Goal: Information Seeking & Learning: Learn about a topic

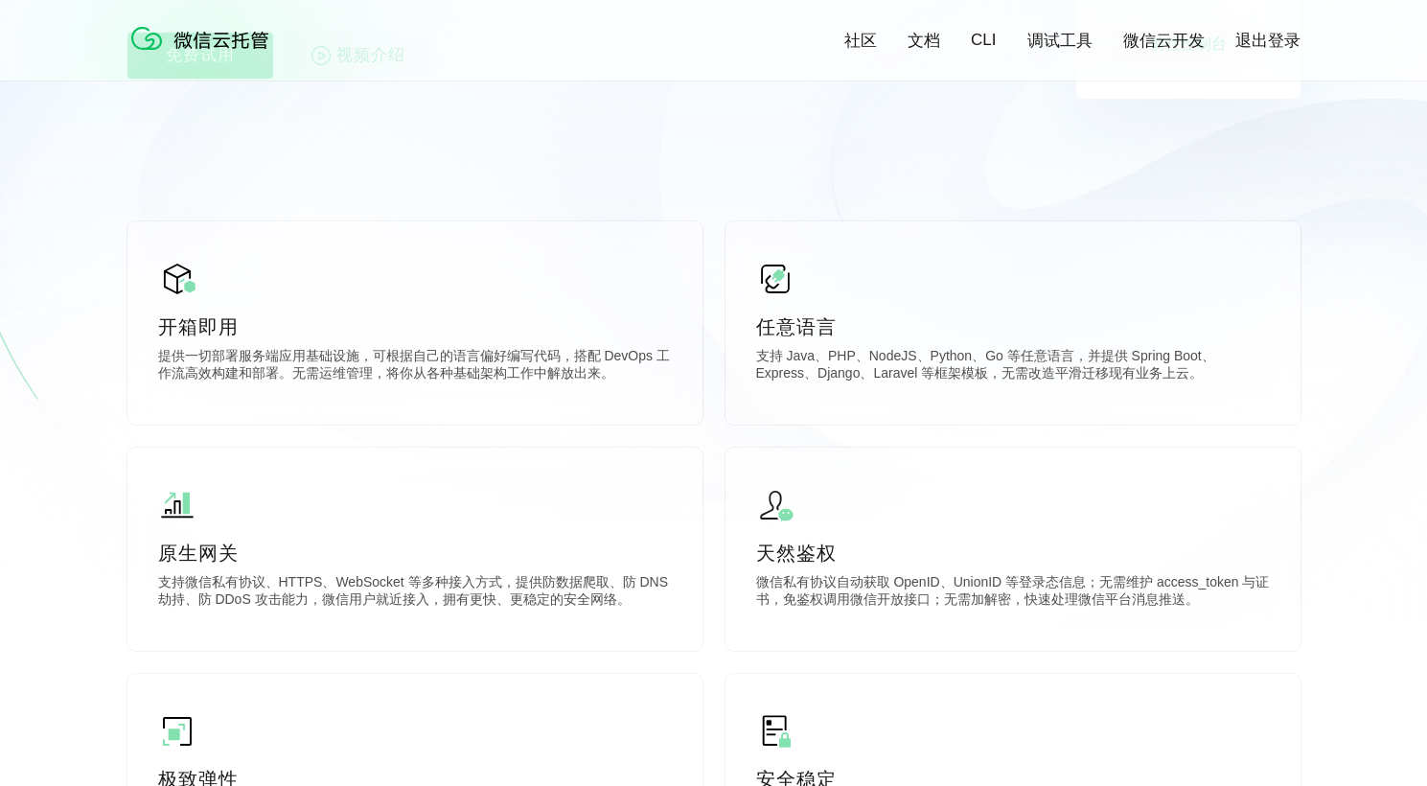
scroll to position [431, 0]
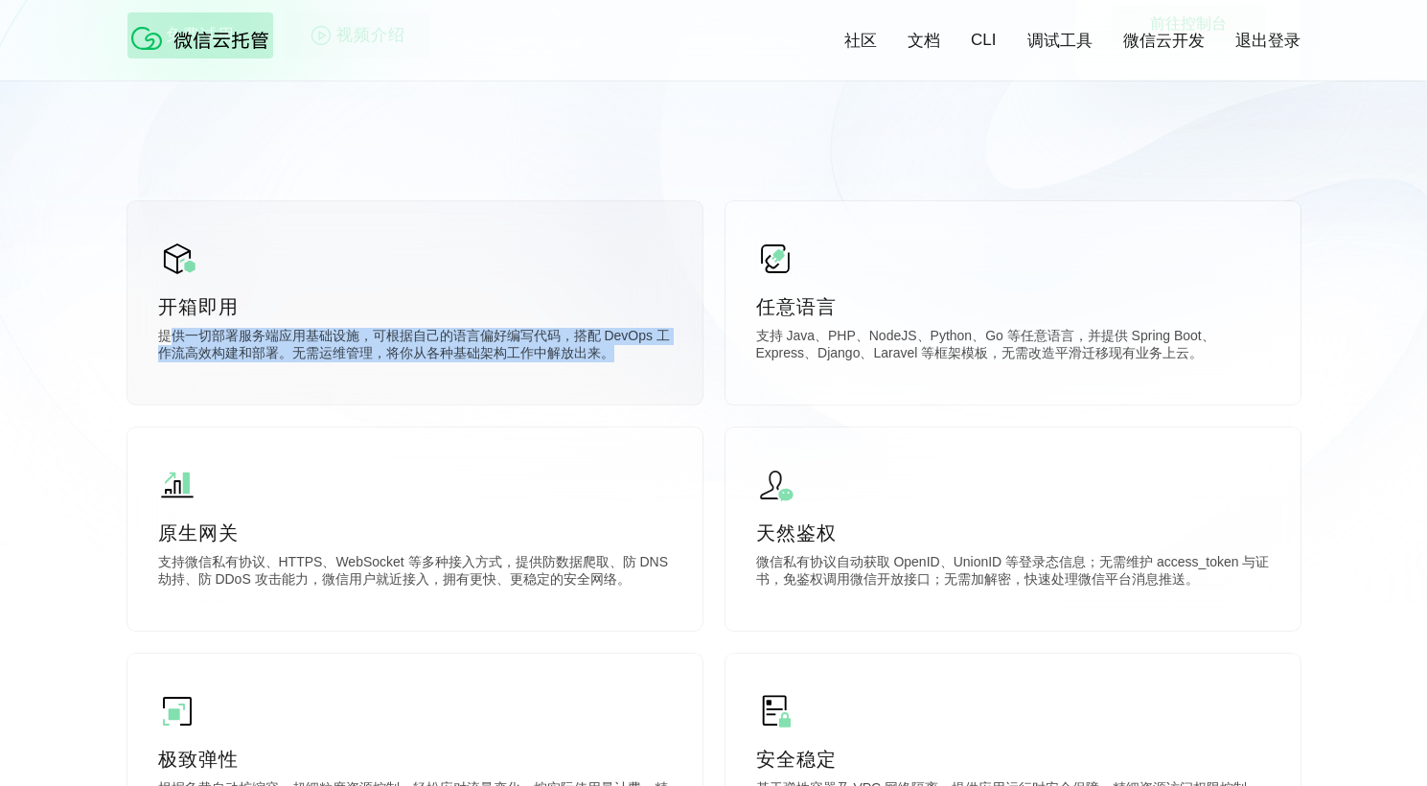
drag, startPoint x: 170, startPoint y: 338, endPoint x: 635, endPoint y: 354, distance: 465.1
click at [634, 354] on p "提供一切部署服务端应用基础设施，可根据自己的语言偏好编写代码，搭配 DevOps 工作流高效构建和部署。无需运维管理，将你从各种基础架构工作中解放出来。" at bounding box center [415, 347] width 514 height 38
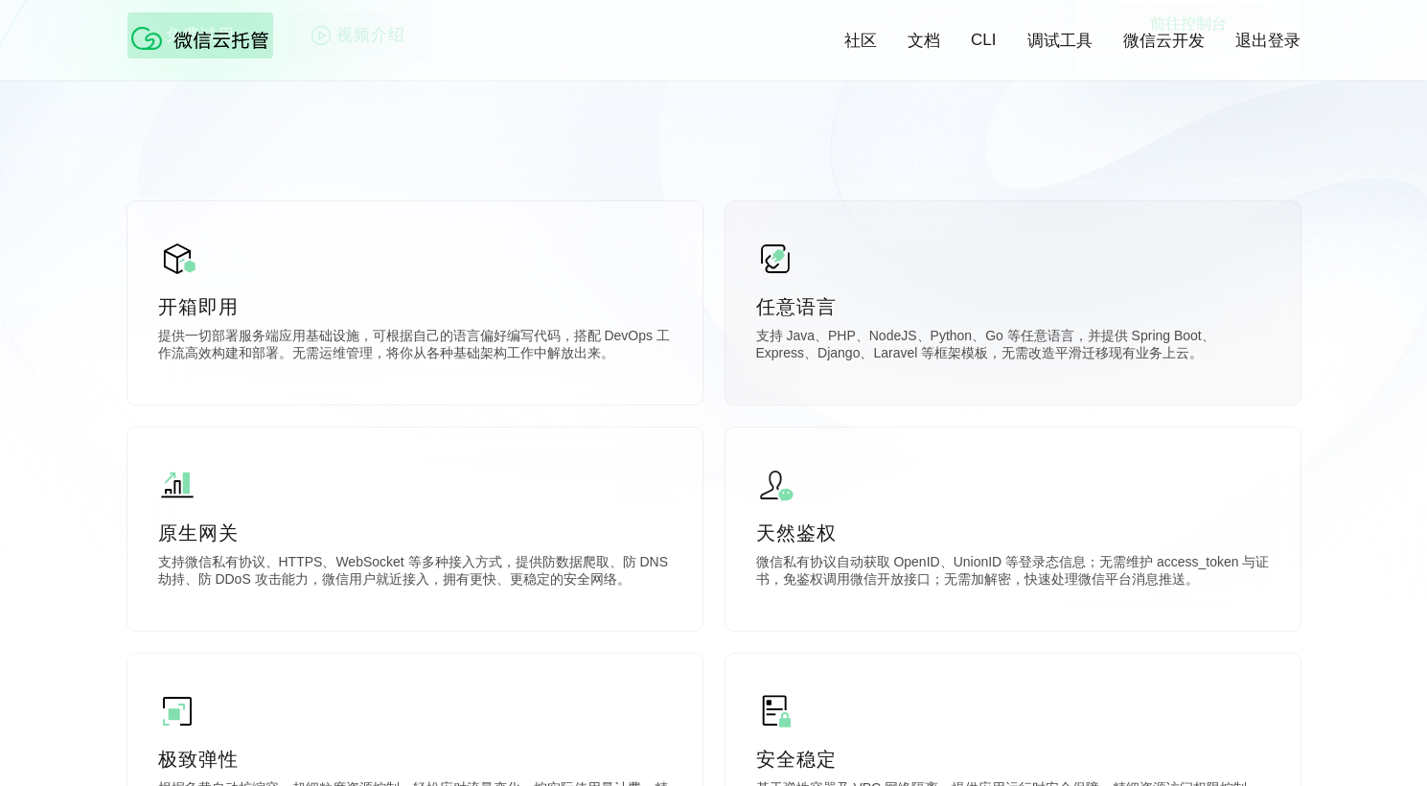
click at [769, 341] on p "支持 Java、PHP、NodeJS、Python、Go 等任意语言，并提供 Spring Boot、Express、Django、Laravel 等框架模板…" at bounding box center [1013, 347] width 514 height 38
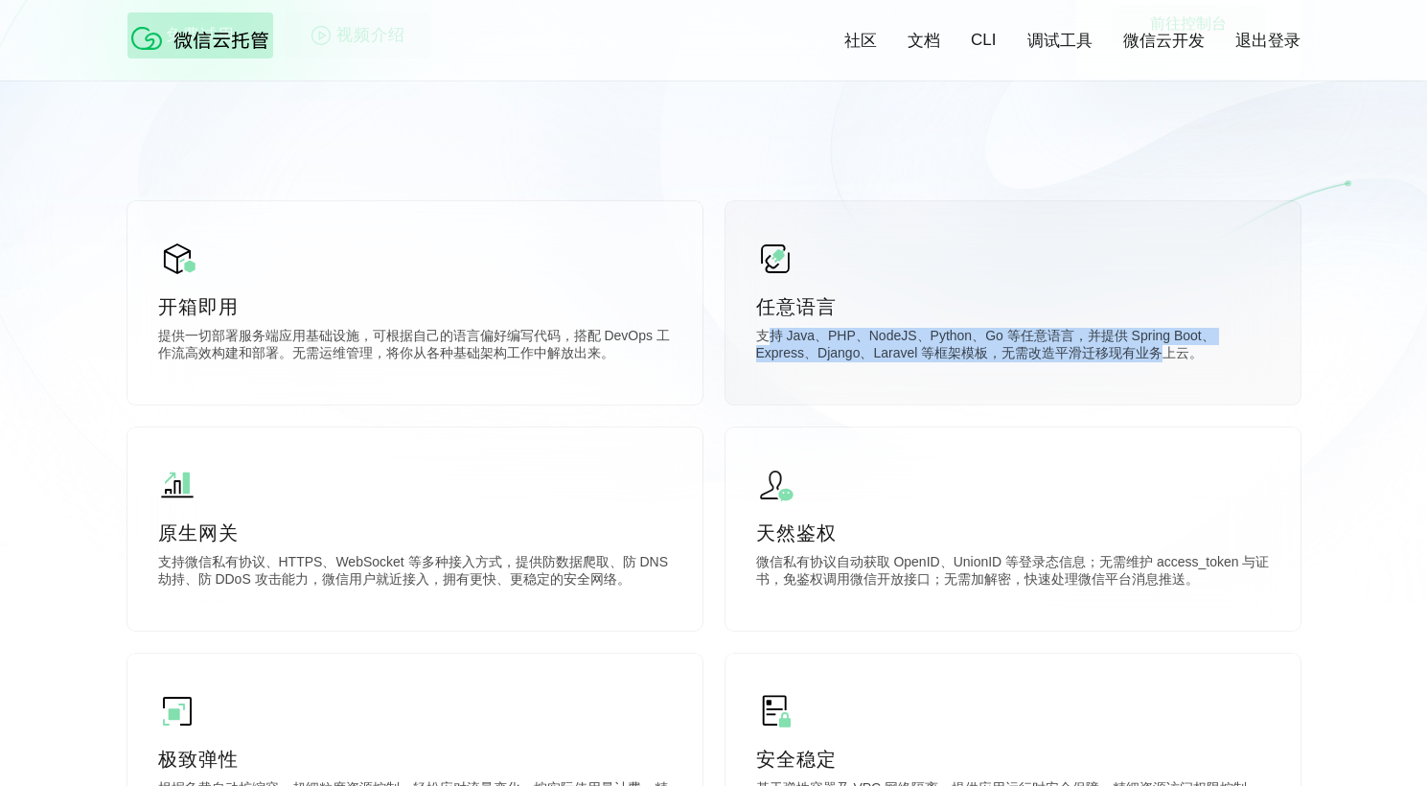
drag, startPoint x: 774, startPoint y: 339, endPoint x: 1164, endPoint y: 365, distance: 390.0
click at [1164, 365] on p "支持 Java、PHP、NodeJS、Python、Go 等任意语言，并提供 Spring Boot、Express、Django、Laravel 等框架模板…" at bounding box center [1013, 347] width 514 height 38
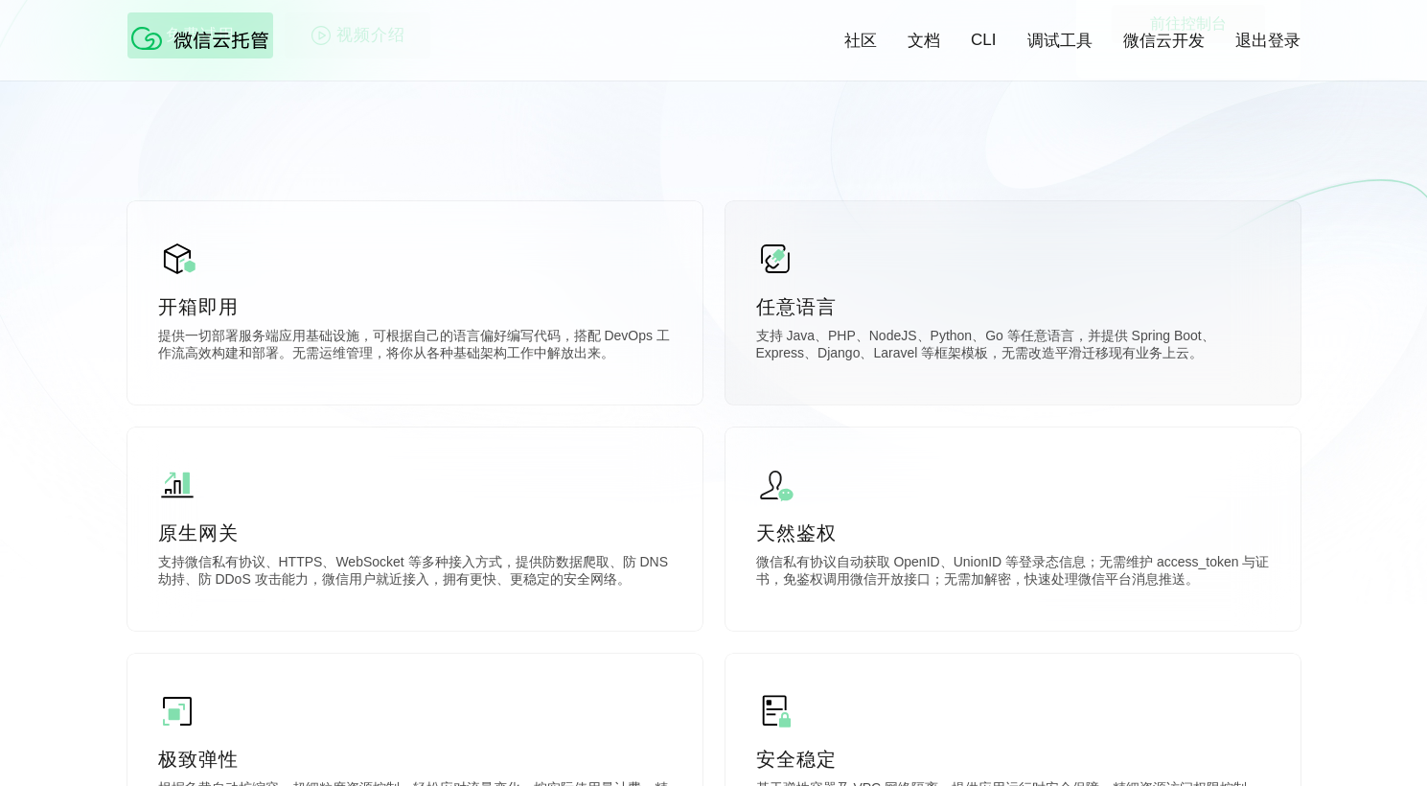
click at [944, 363] on p "支持 Java、PHP、NodeJS、Python、Go 等任意语言，并提供 Spring Boot、Express、Django、Laravel 等框架模板…" at bounding box center [1013, 347] width 514 height 38
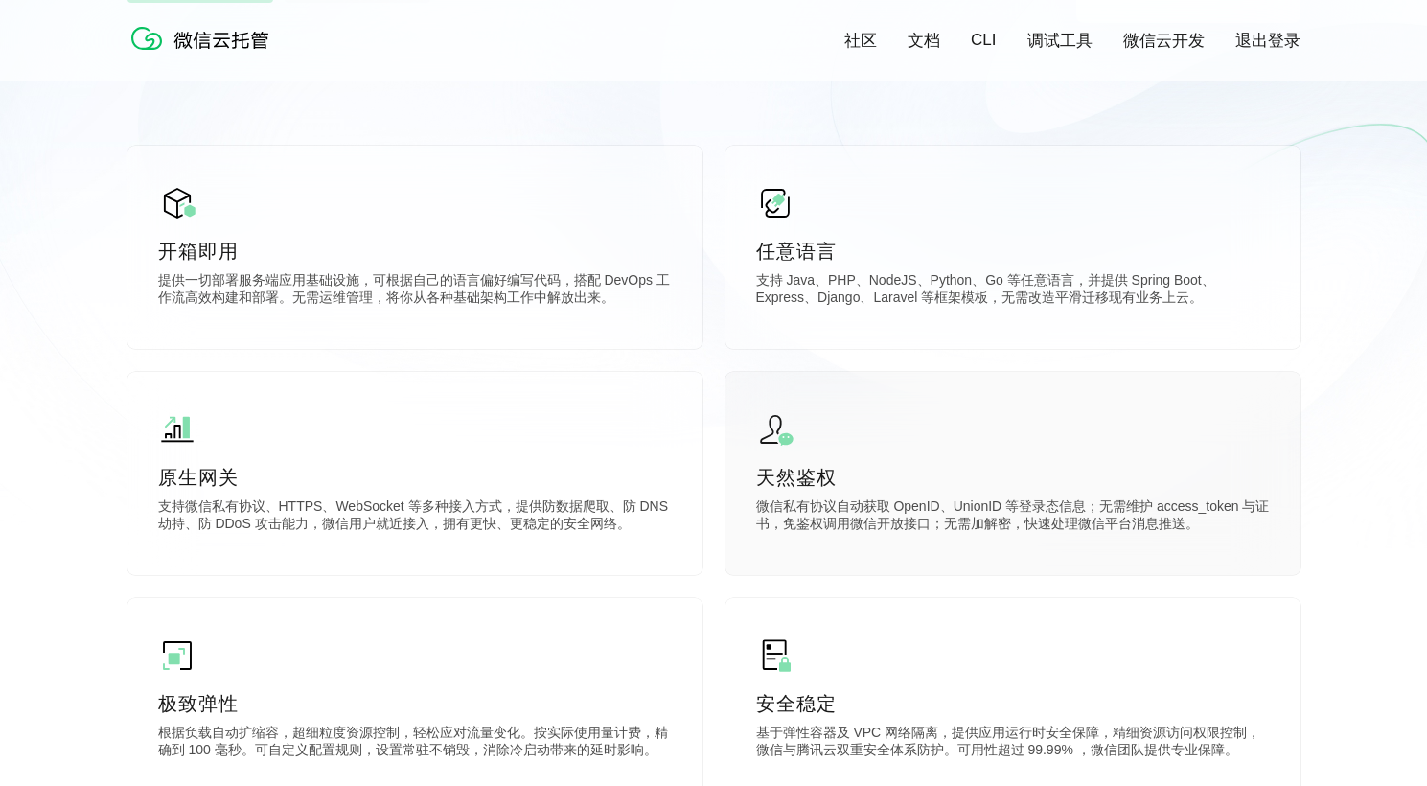
scroll to position [512, 0]
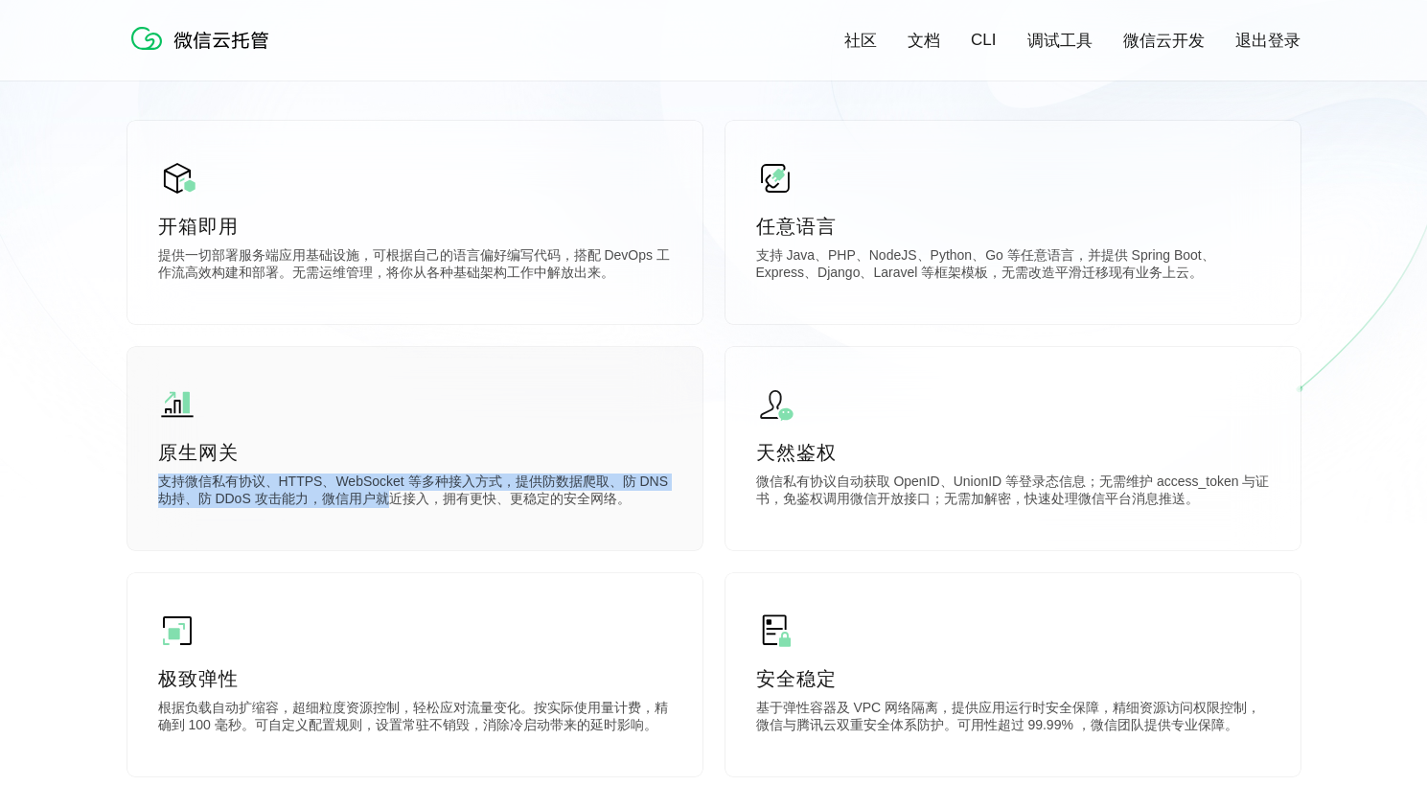
drag, startPoint x: 266, startPoint y: 473, endPoint x: 395, endPoint y: 509, distance: 133.5
click at [395, 509] on div "原生网关 支持微信私有协议、HTTPS、WebSocket 等多种接入方式，提供防数据爬取、防 DNS 劫持、防 DDoS 攻击能力，微信用户就近接入，拥有更…" at bounding box center [414, 448] width 575 height 203
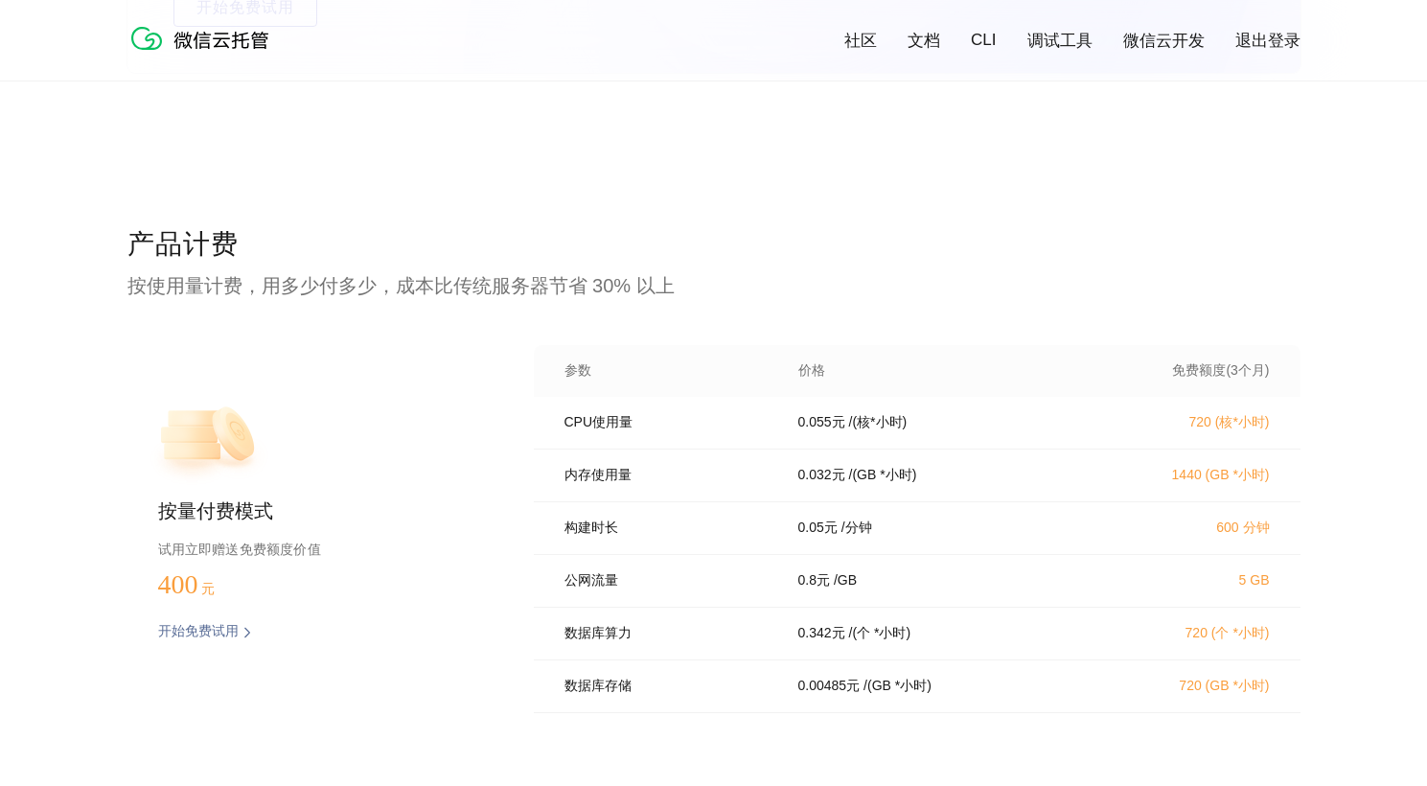
scroll to position [3715, 0]
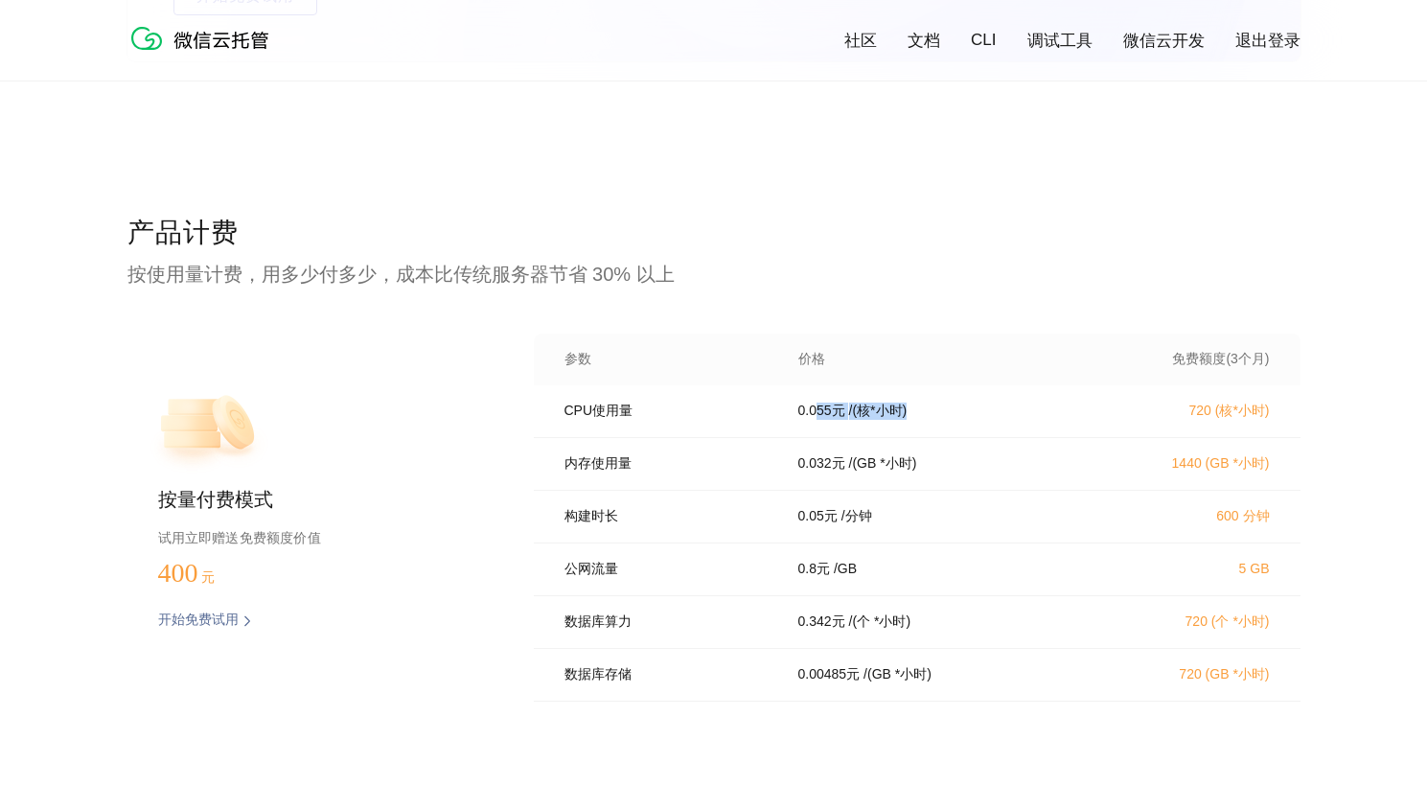
drag, startPoint x: 842, startPoint y: 413, endPoint x: 935, endPoint y: 413, distance: 93.9
click at [935, 413] on div "0.055 元 / (核*小时)" at bounding box center [936, 411] width 322 height 17
click at [817, 462] on p "0.032 元" at bounding box center [821, 463] width 47 height 17
drag, startPoint x: 817, startPoint y: 464, endPoint x: 923, endPoint y: 468, distance: 106.5
click at [923, 468] on div "0.032 元 / (GB *小时)" at bounding box center [936, 463] width 322 height 17
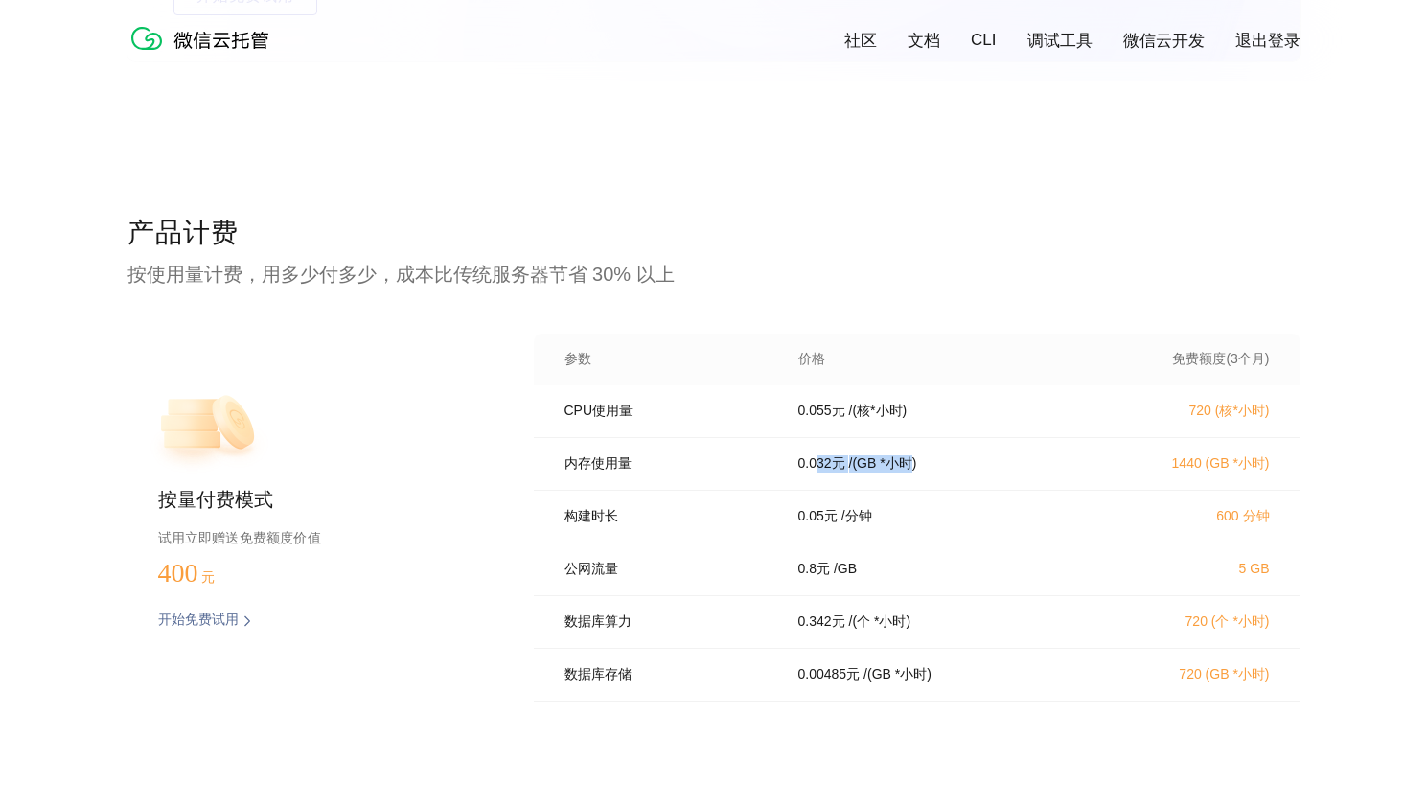
click at [917, 473] on p "/ (GB *小时)" at bounding box center [883, 463] width 68 height 17
drag, startPoint x: 926, startPoint y: 473, endPoint x: 891, endPoint y: 477, distance: 34.8
click at [891, 473] on p "/ (GB *小时)" at bounding box center [883, 463] width 68 height 17
drag, startPoint x: 857, startPoint y: 522, endPoint x: 902, endPoint y: 524, distance: 45.1
click at [902, 524] on div "0.05 元 / 分钟" at bounding box center [936, 516] width 322 height 17
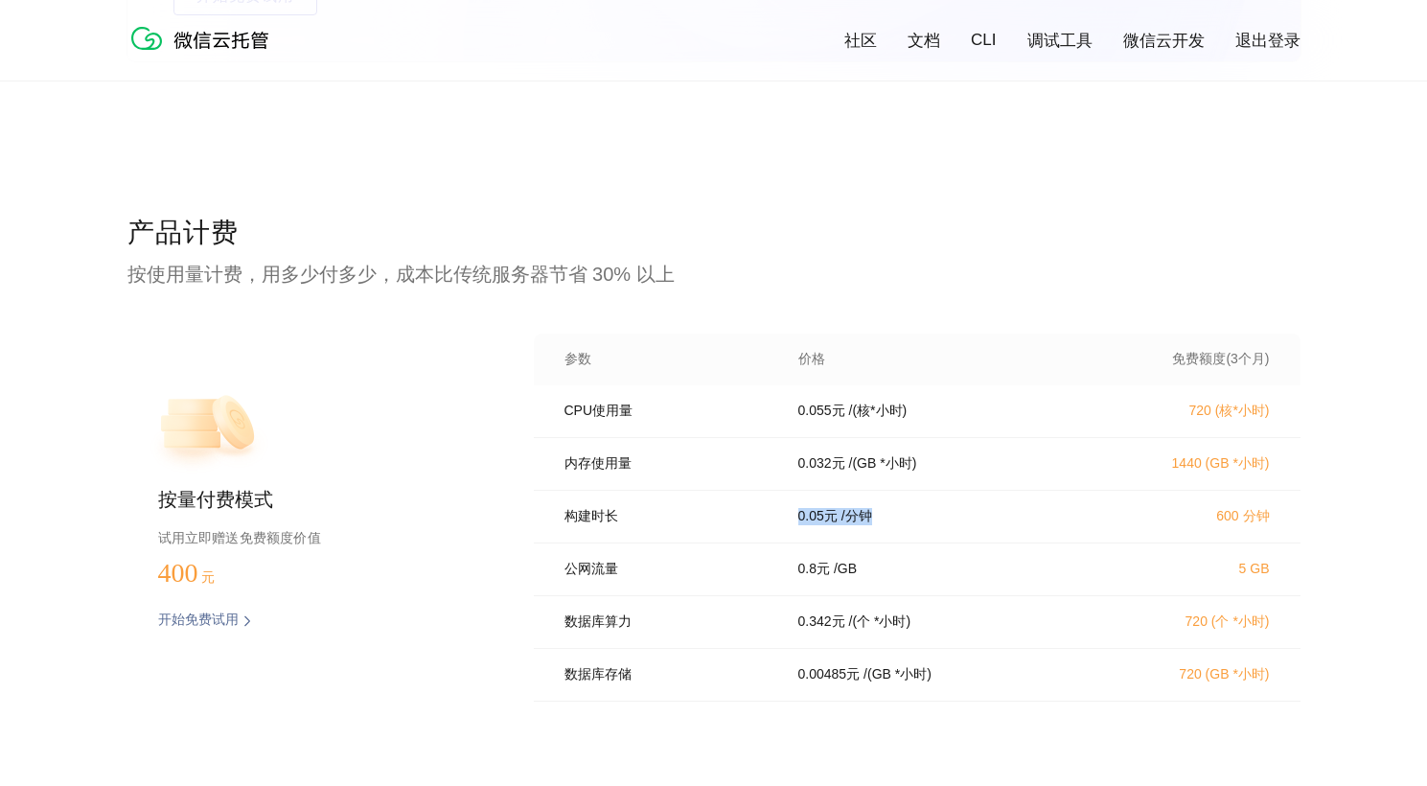
click at [893, 543] on div "构建时长 0.05 元 / 分钟 600 分钟" at bounding box center [917, 517] width 767 height 53
drag, startPoint x: 882, startPoint y: 528, endPoint x: 806, endPoint y: 522, distance: 75.9
click at [806, 522] on div "0.05 元 / 分钟" at bounding box center [936, 516] width 322 height 17
click at [800, 524] on p "0.05 元" at bounding box center [817, 516] width 39 height 17
drag, startPoint x: 801, startPoint y: 524, endPoint x: 877, endPoint y: 524, distance: 75.7
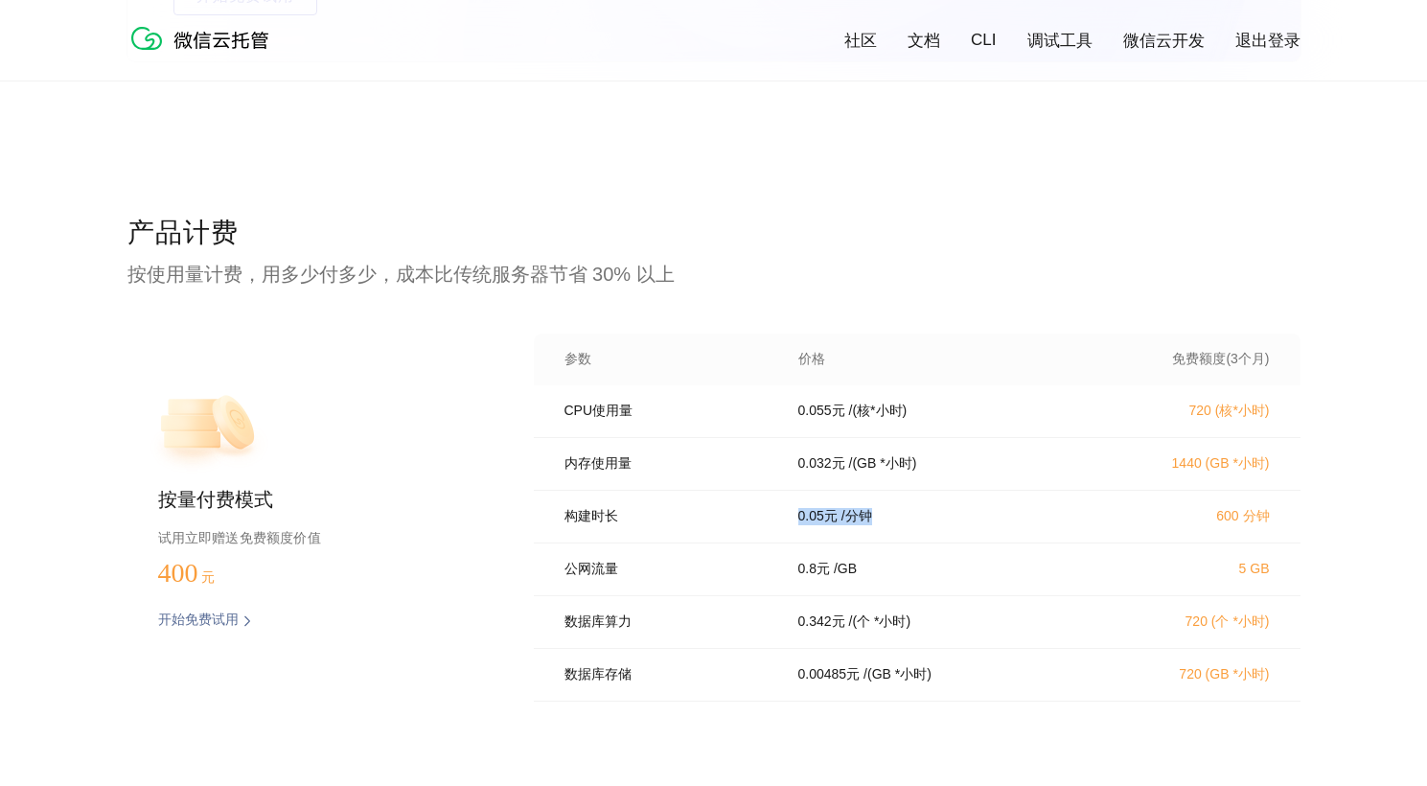
click at [877, 524] on div "0.05 元 / 分钟" at bounding box center [936, 516] width 322 height 17
click at [872, 525] on p "/ 分钟" at bounding box center [857, 516] width 31 height 17
drag, startPoint x: 869, startPoint y: 575, endPoint x: 797, endPoint y: 580, distance: 72.0
click at [798, 578] on div "0.8 元 / GB" at bounding box center [936, 569] width 322 height 17
click at [803, 578] on p "0.8 元" at bounding box center [814, 569] width 32 height 17
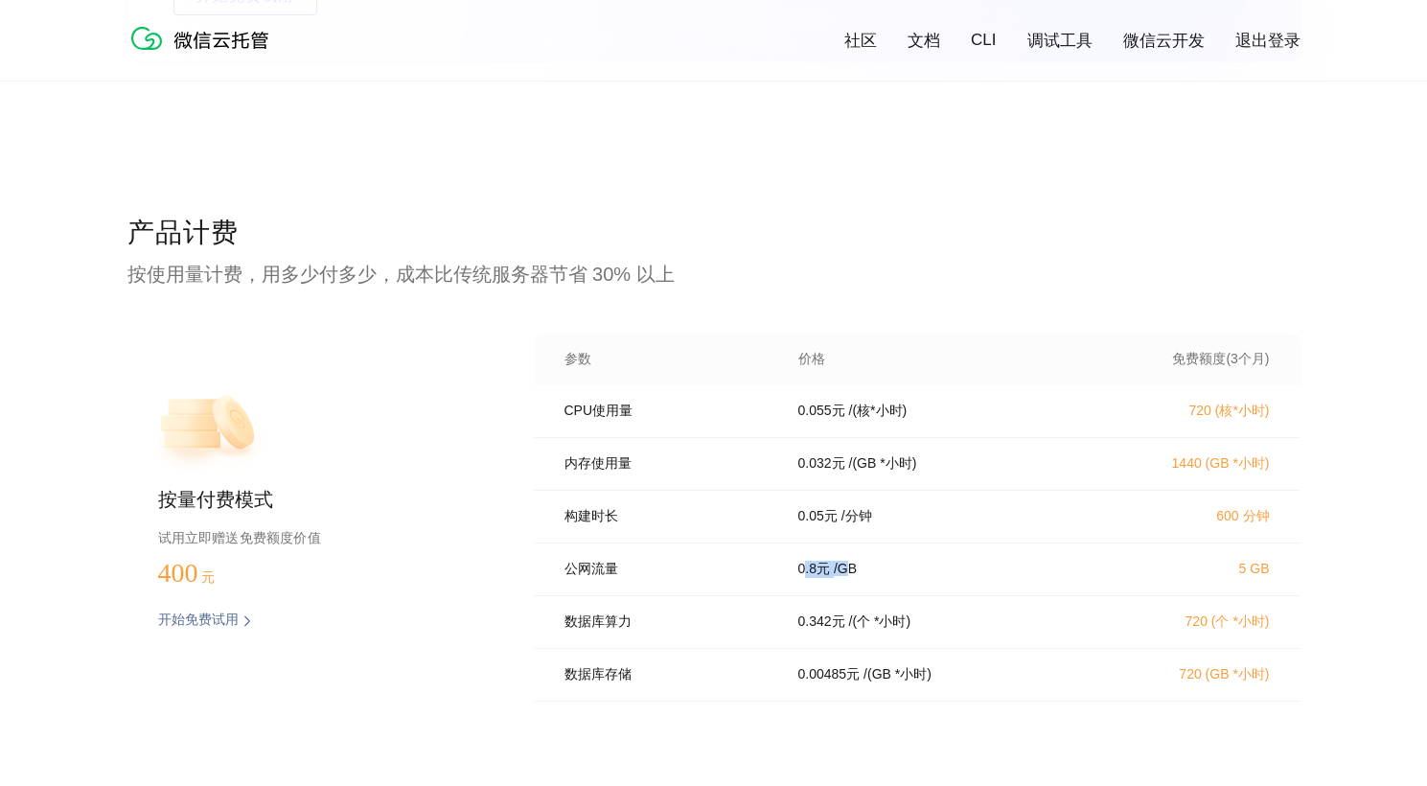
drag, startPoint x: 805, startPoint y: 584, endPoint x: 858, endPoint y: 580, distance: 52.9
click at [858, 578] on div "0.8 元 / GB" at bounding box center [936, 569] width 322 height 17
click at [857, 578] on p "/ GB" at bounding box center [845, 569] width 23 height 17
drag, startPoint x: 864, startPoint y: 623, endPoint x: 883, endPoint y: 637, distance: 24.0
click at [883, 637] on div "数据库算力 0.342 元 / (个 *小时) 720 (个 *小时)" at bounding box center [917, 622] width 767 height 53
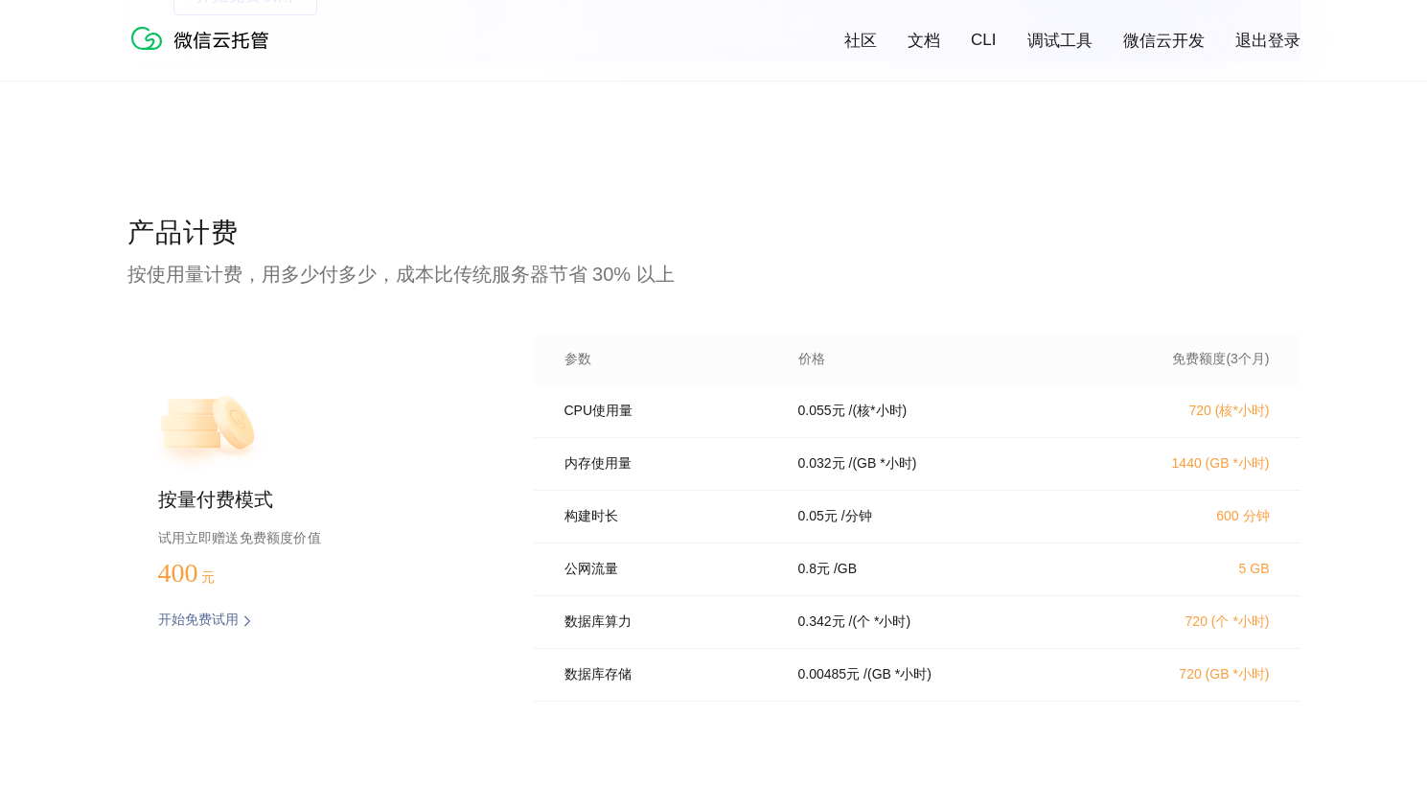
click at [936, 631] on div "0.342 元 / (个 *小时)" at bounding box center [936, 621] width 322 height 17
drag, startPoint x: 935, startPoint y: 635, endPoint x: 826, endPoint y: 635, distance: 109.3
click at [826, 631] on div "0.342 元 / (个 *小时)" at bounding box center [936, 621] width 322 height 17
click at [815, 631] on p "0.342 元" at bounding box center [821, 621] width 47 height 17
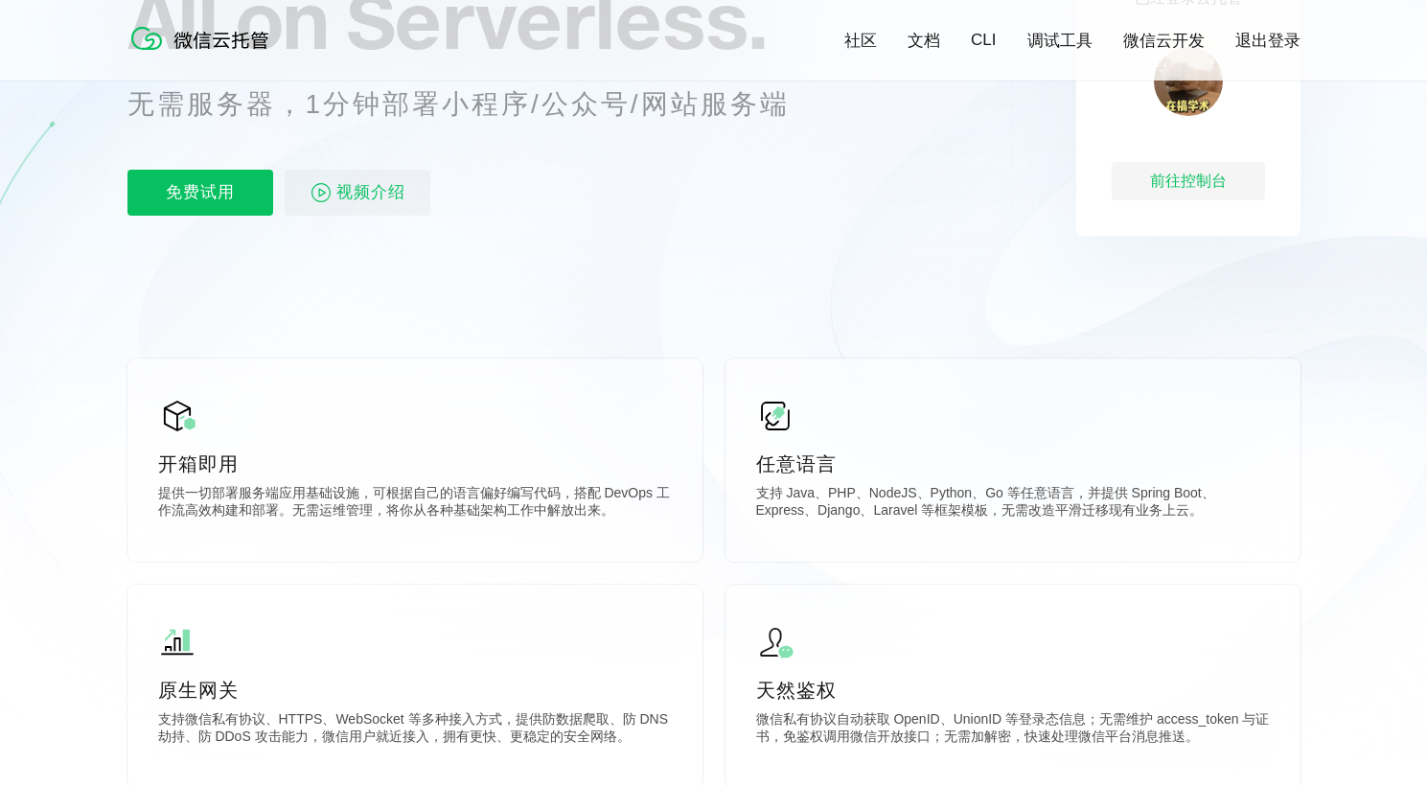
scroll to position [0, 0]
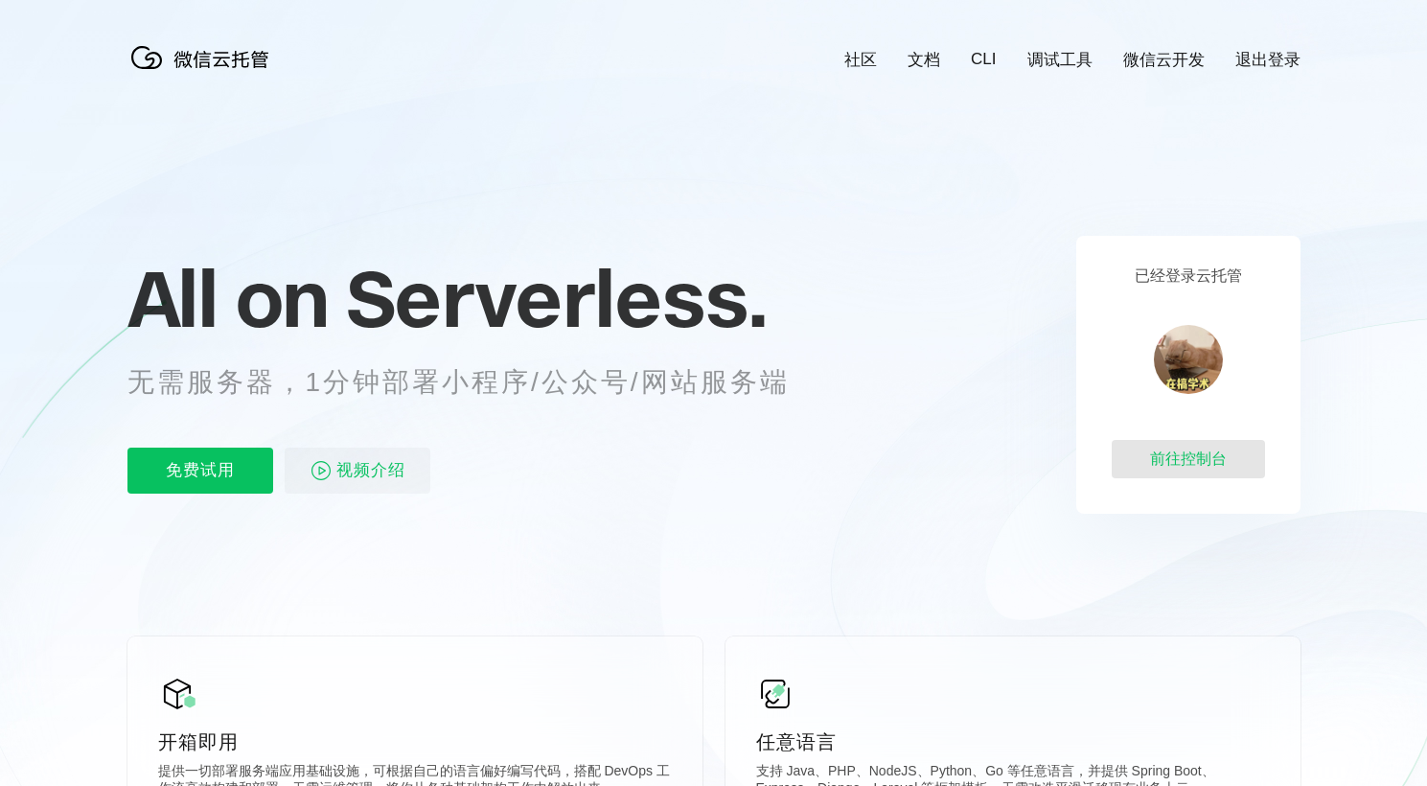
click at [1178, 451] on div "前往控制台" at bounding box center [1188, 459] width 153 height 38
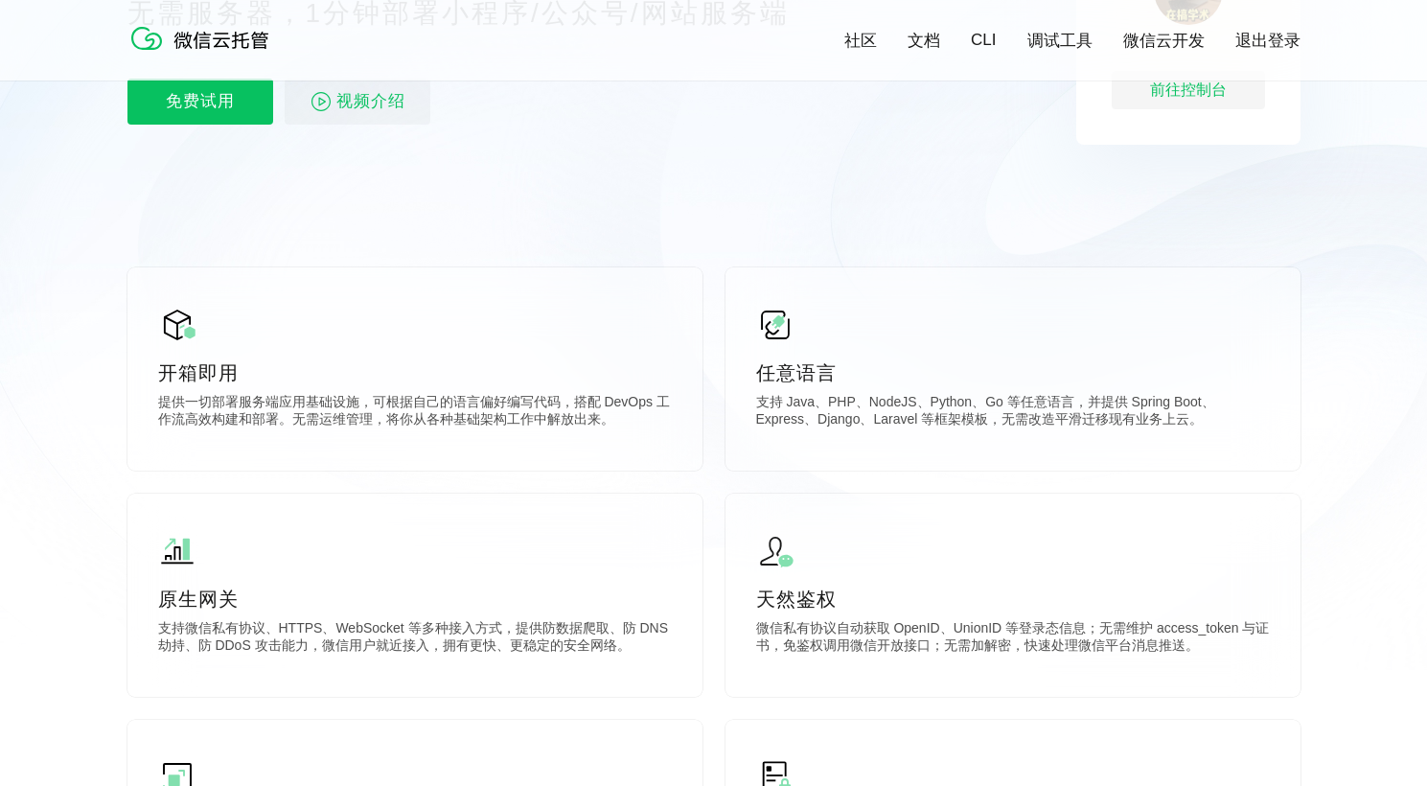
scroll to position [0, 3408]
click at [214, 81] on p "免费试用" at bounding box center [200, 102] width 146 height 46
